Goal: Transaction & Acquisition: Purchase product/service

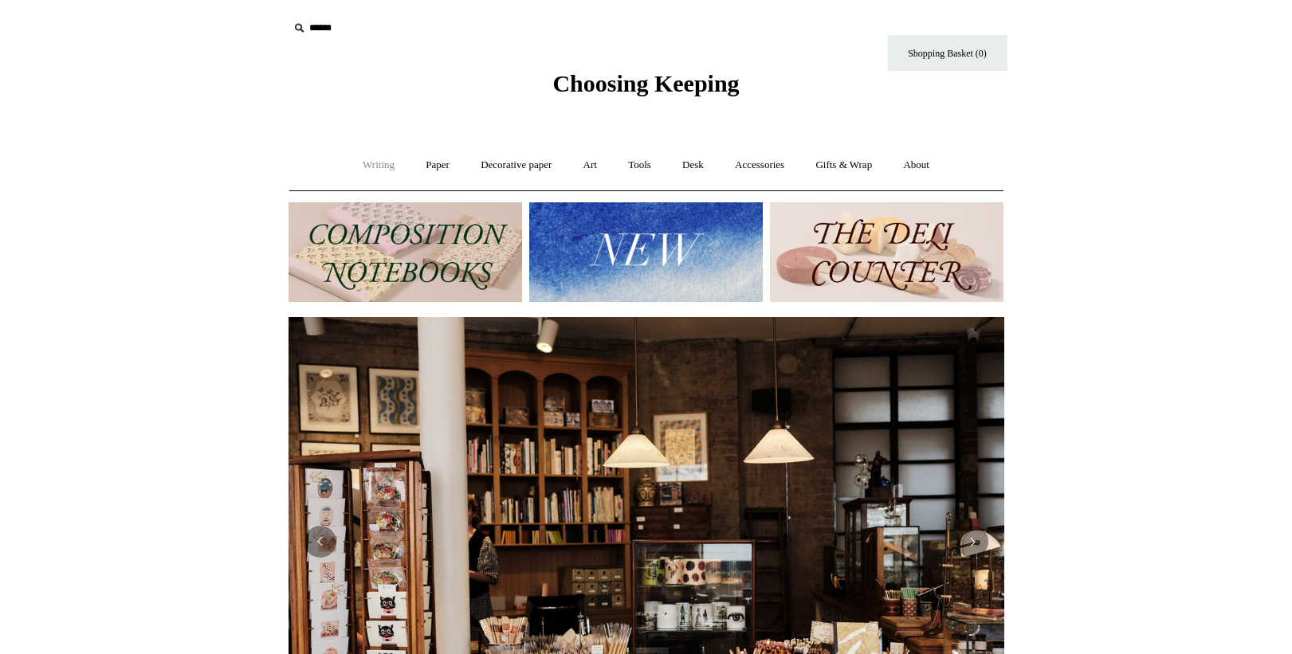
click at [383, 165] on link "Writing +" at bounding box center [378, 165] width 61 height 42
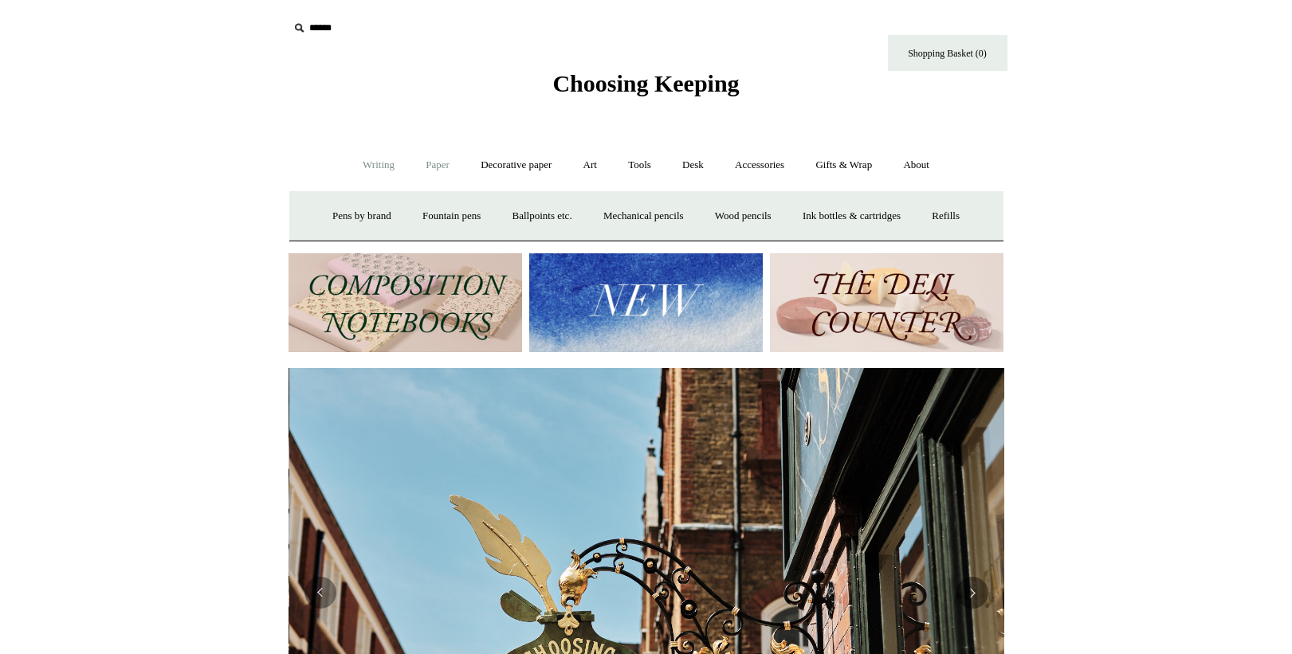
click at [441, 168] on link "Paper +" at bounding box center [437, 165] width 53 height 42
click at [421, 213] on link "Notebooks +" at bounding box center [422, 216] width 73 height 42
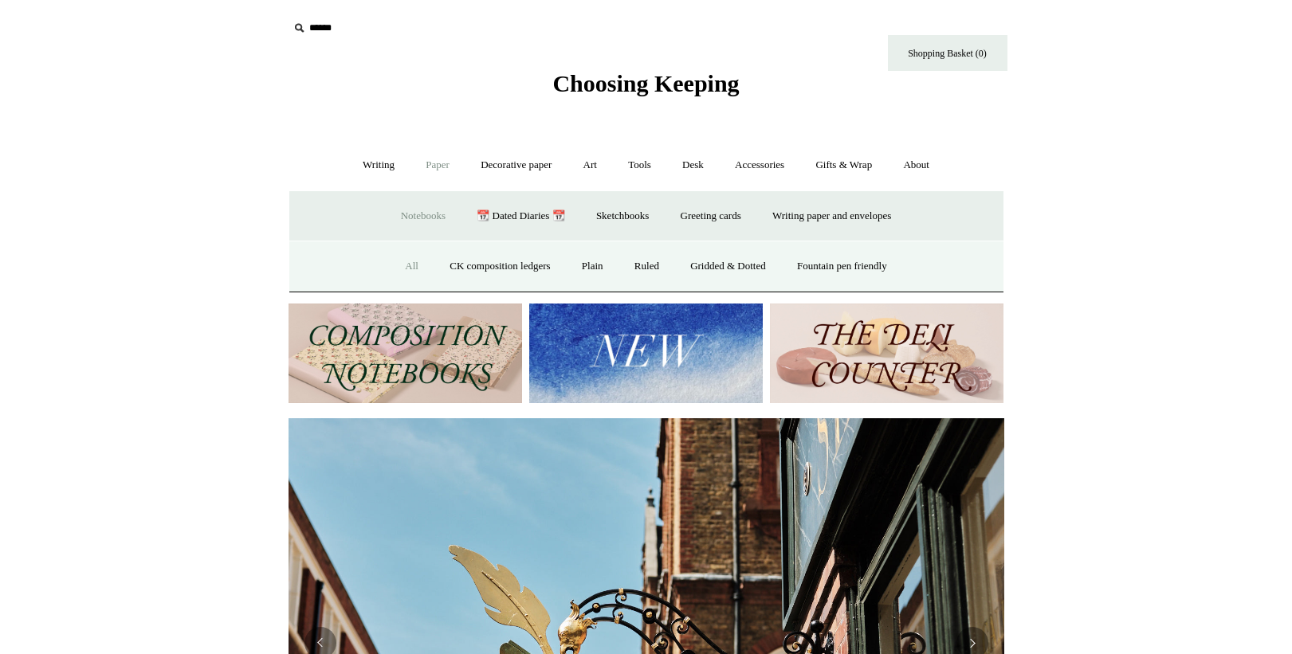
click at [395, 263] on link "All" at bounding box center [411, 266] width 42 height 42
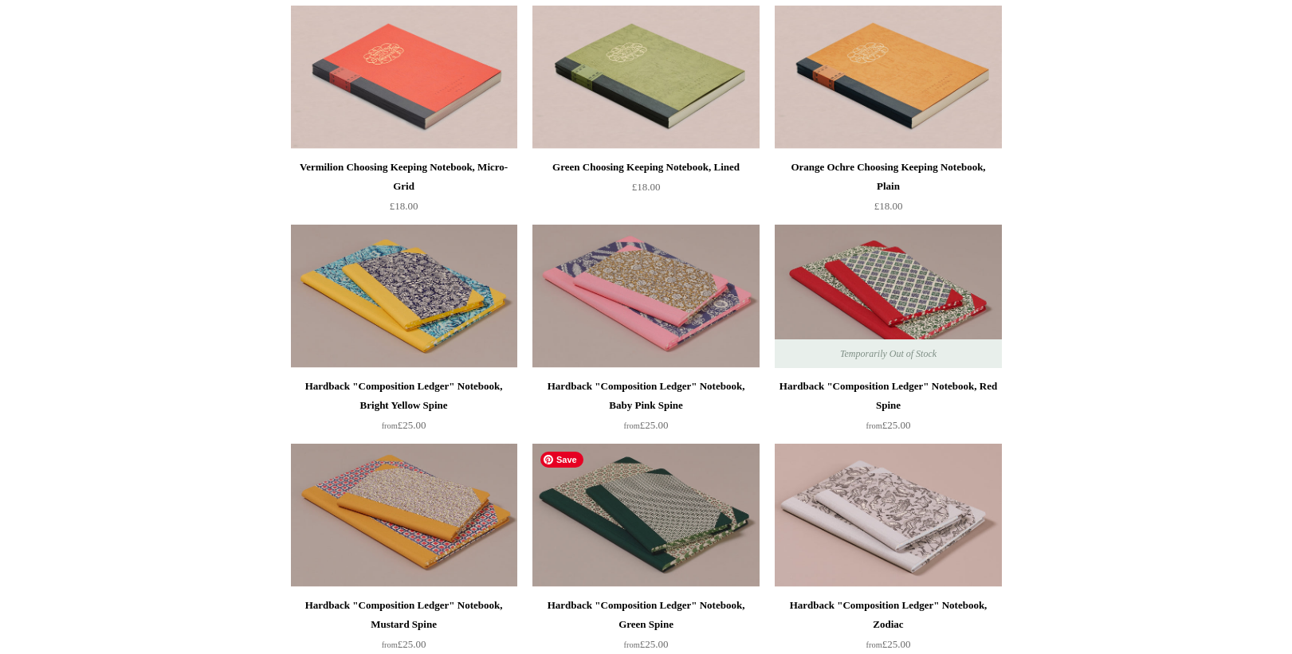
scroll to position [201, 0]
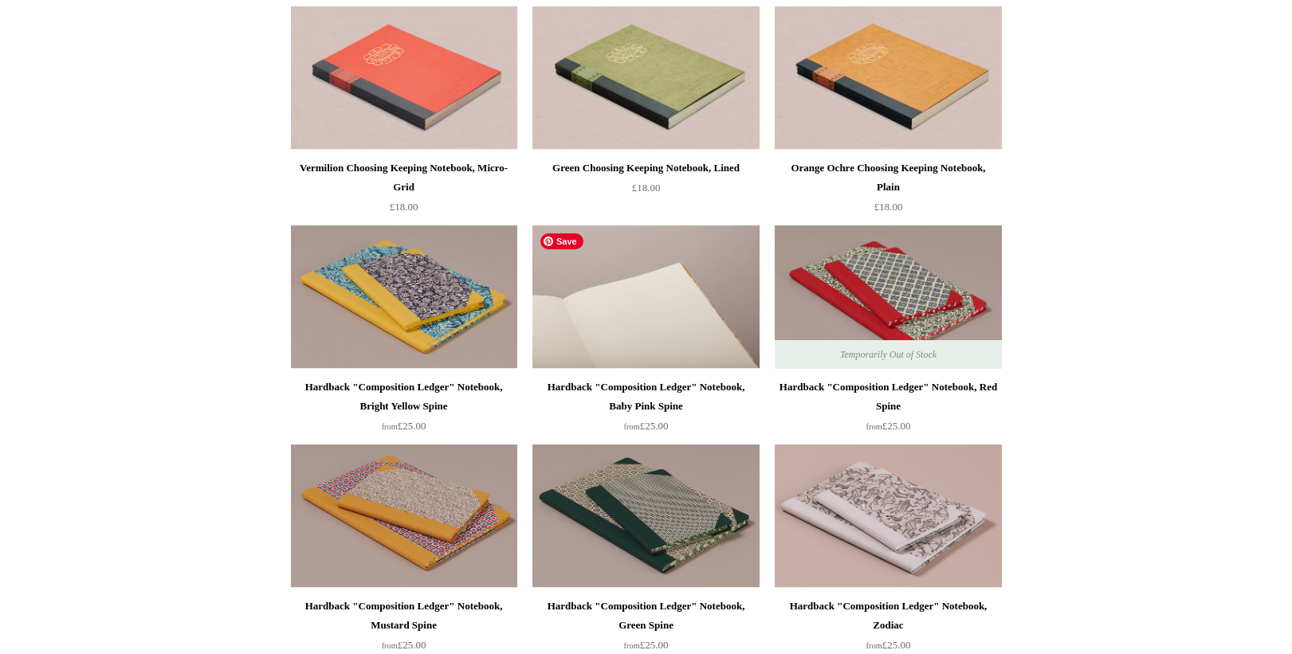
click at [662, 288] on img at bounding box center [645, 296] width 226 height 143
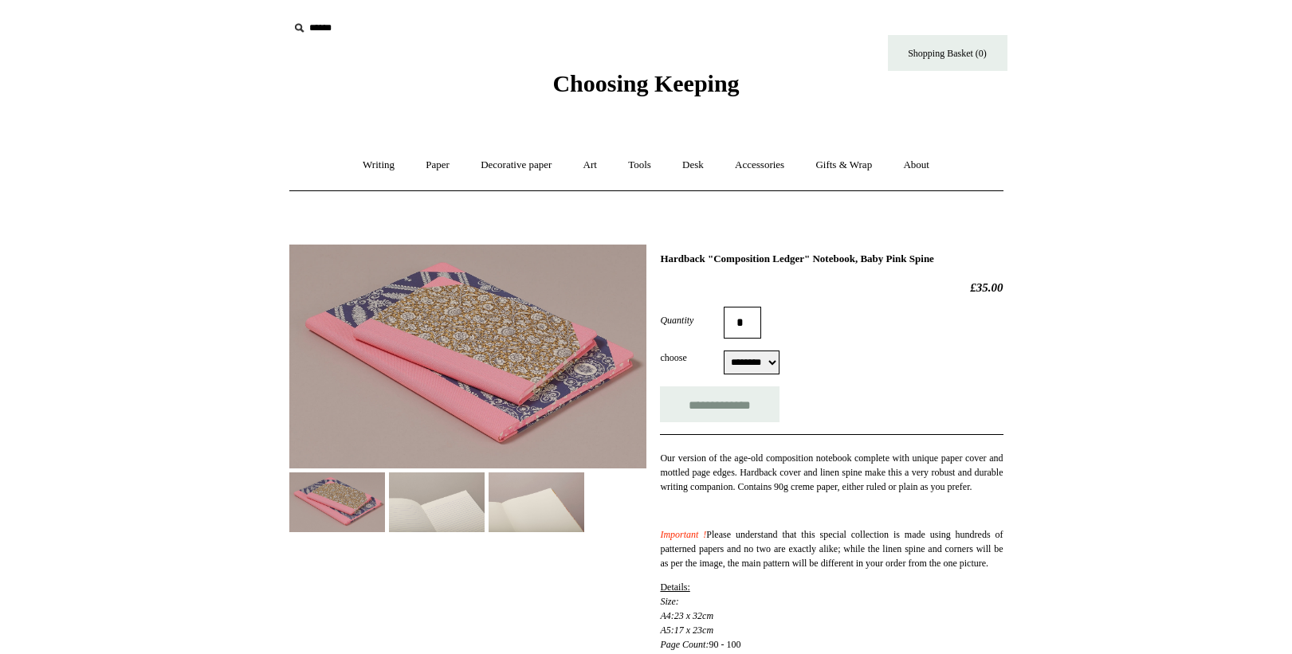
select select "********"
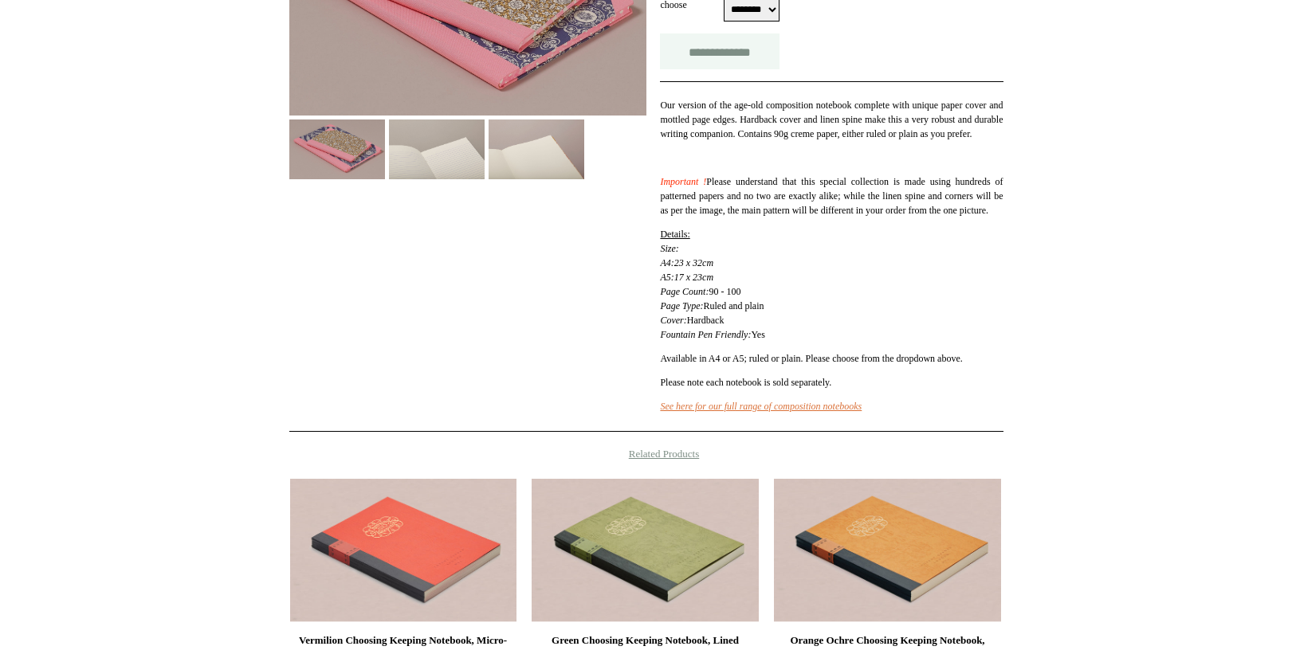
scroll to position [367, 0]
